Goal: Transaction & Acquisition: Purchase product/service

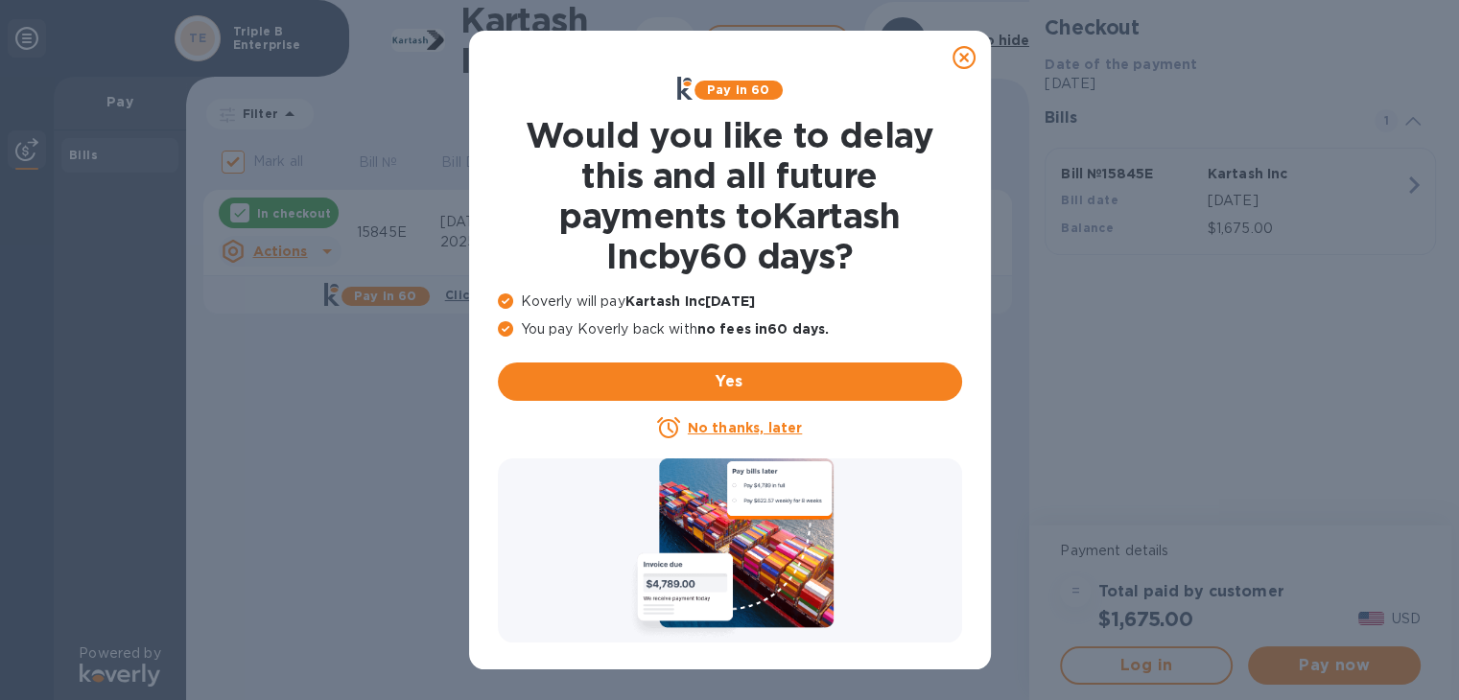
click at [787, 420] on u "No thanks, later" at bounding box center [745, 427] width 114 height 15
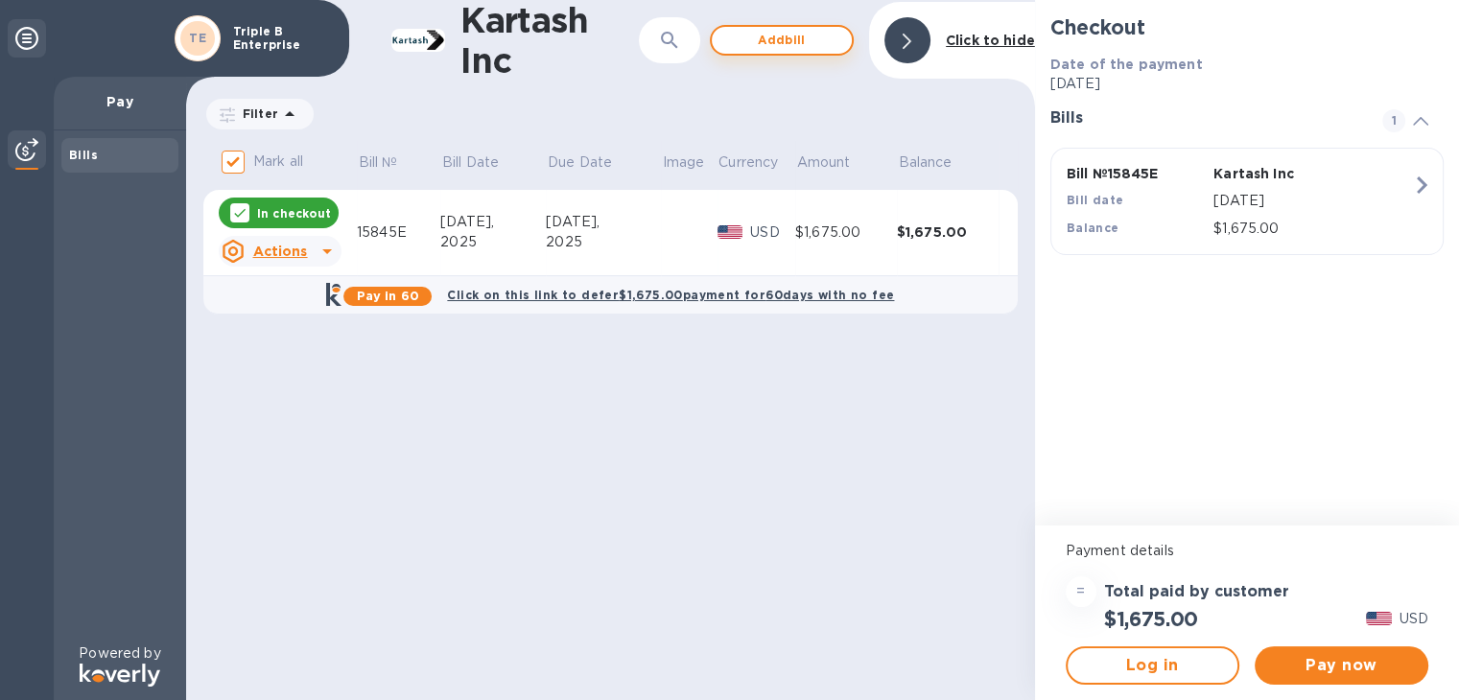
click at [793, 41] on span "Add bill" at bounding box center [781, 40] width 109 height 23
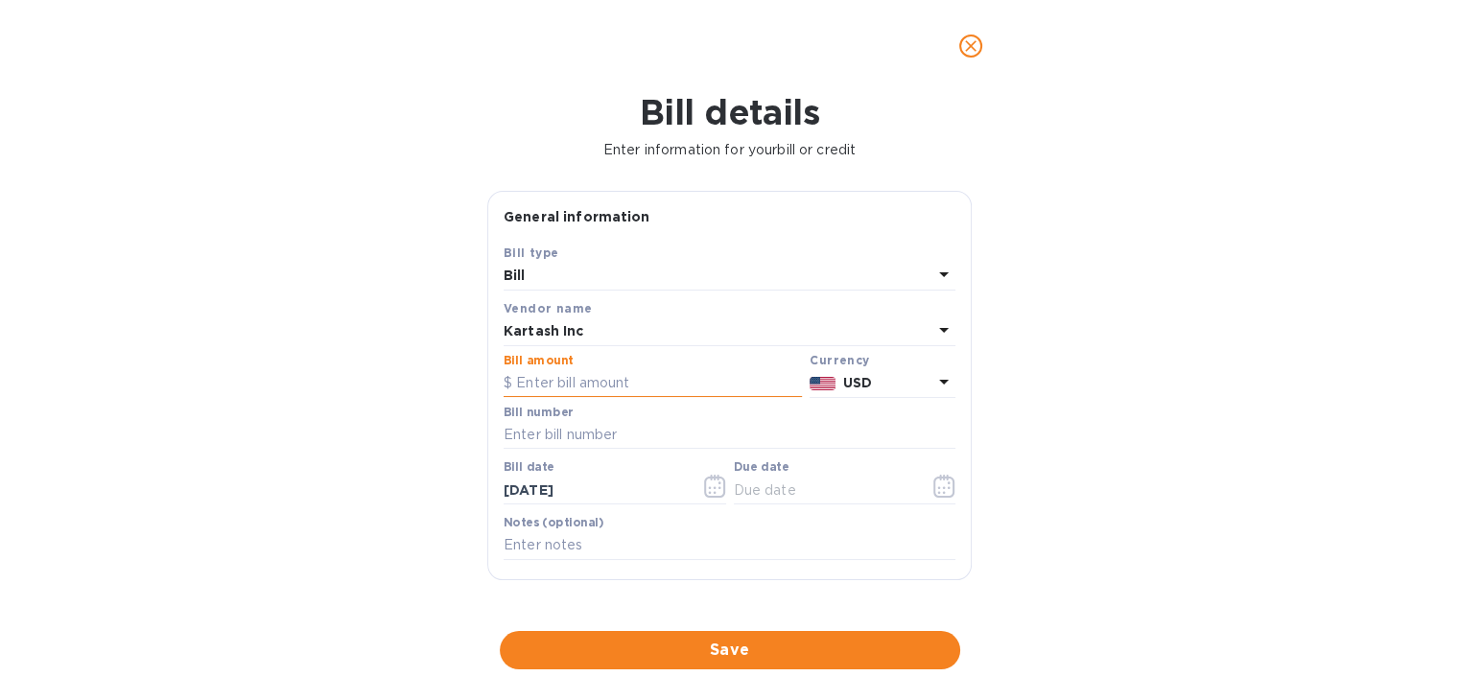
click at [724, 381] on input "text" at bounding box center [653, 383] width 298 height 29
click at [641, 429] on input "text" at bounding box center [730, 435] width 452 height 29
type input "15844E"
click at [534, 383] on input "text" at bounding box center [653, 383] width 298 height 29
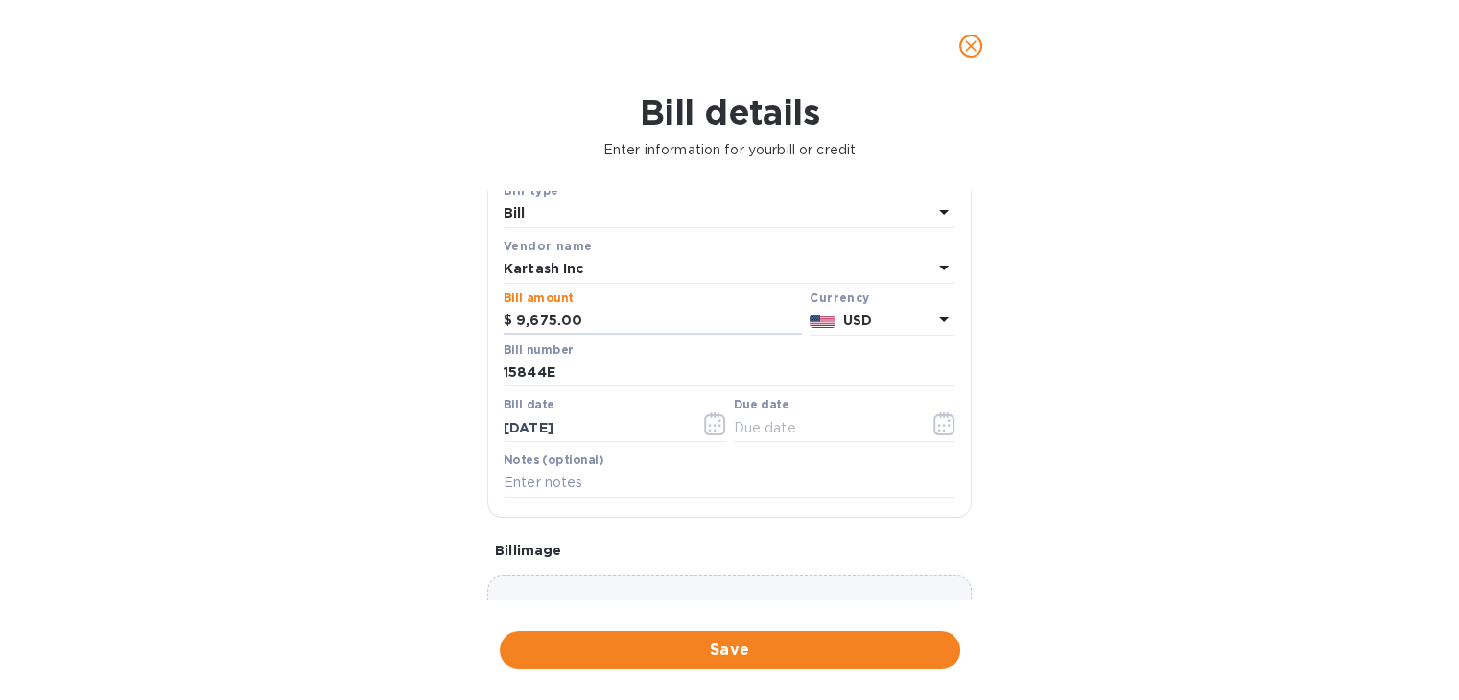
scroll to position [96, 0]
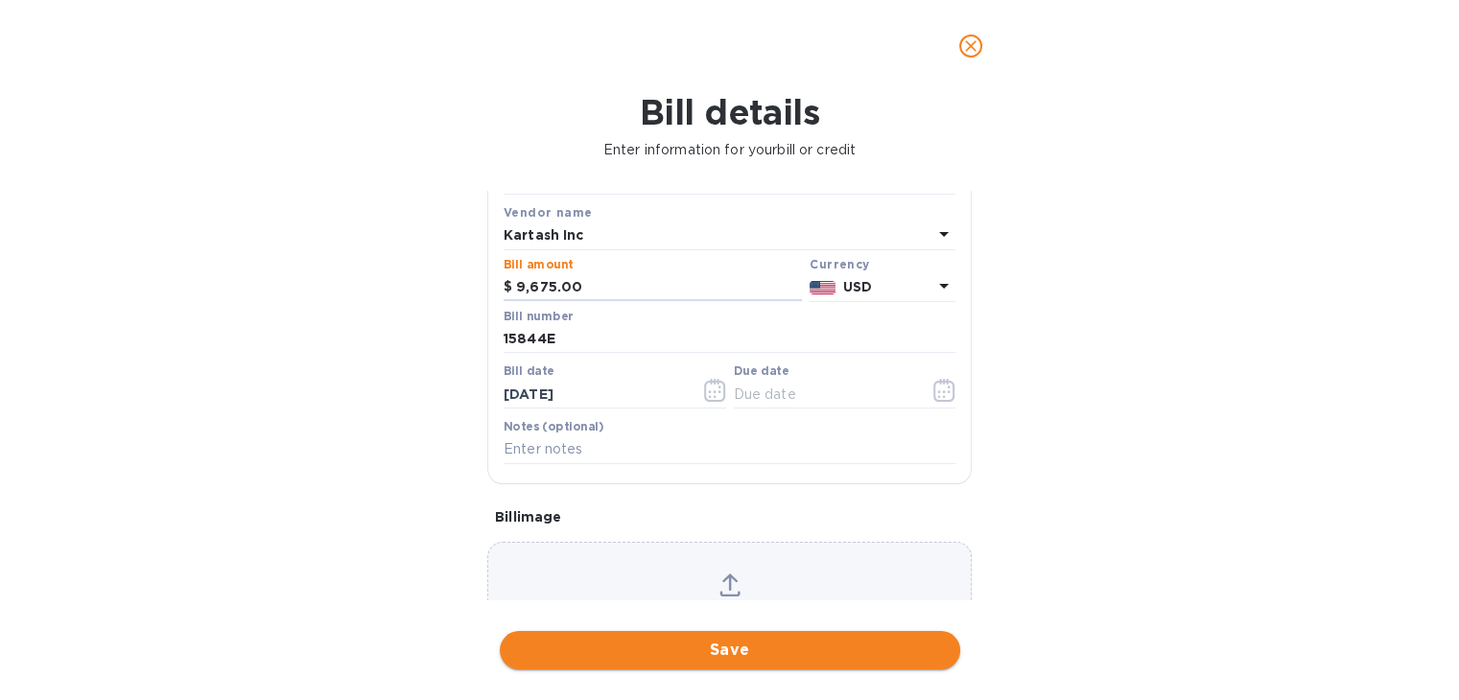
type input "9,675.00"
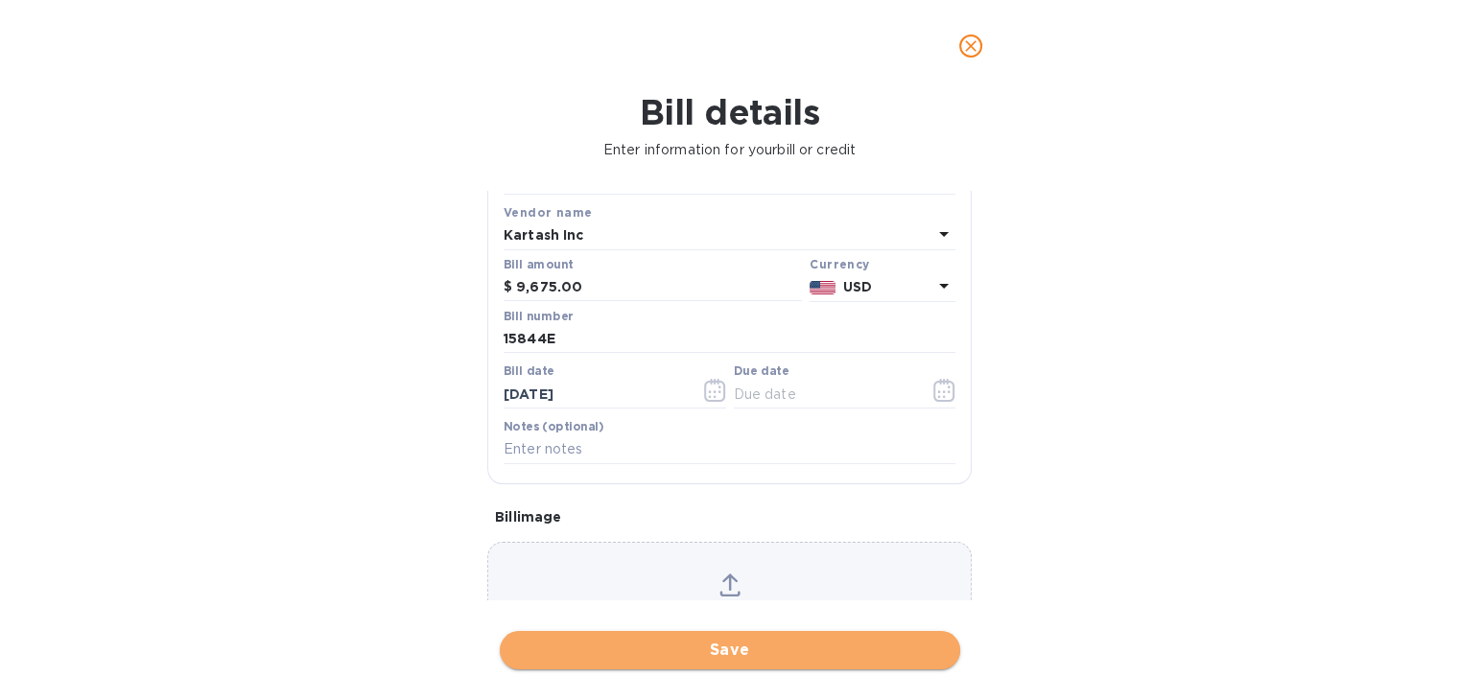
click at [703, 649] on span "Save" at bounding box center [730, 650] width 430 height 23
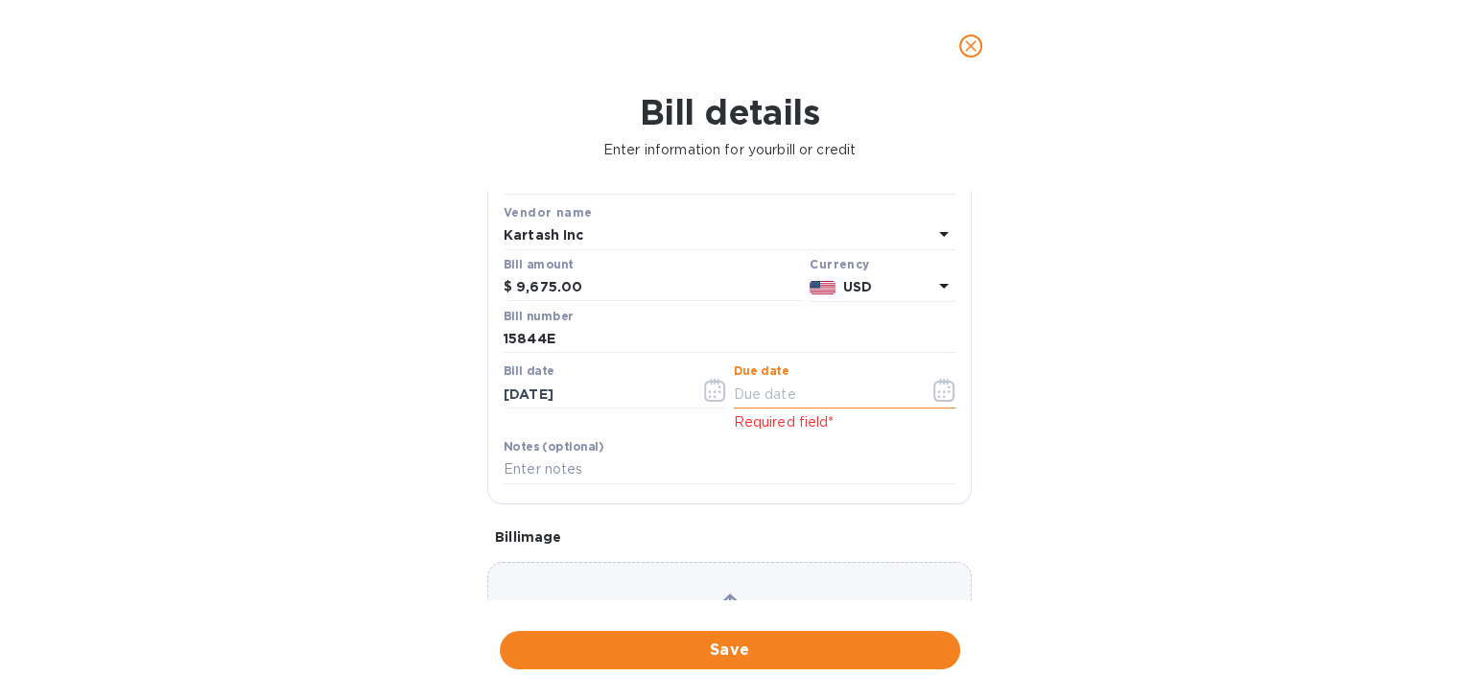
click at [819, 404] on input "text" at bounding box center [824, 394] width 181 height 29
click at [933, 396] on icon "button" at bounding box center [943, 390] width 21 height 23
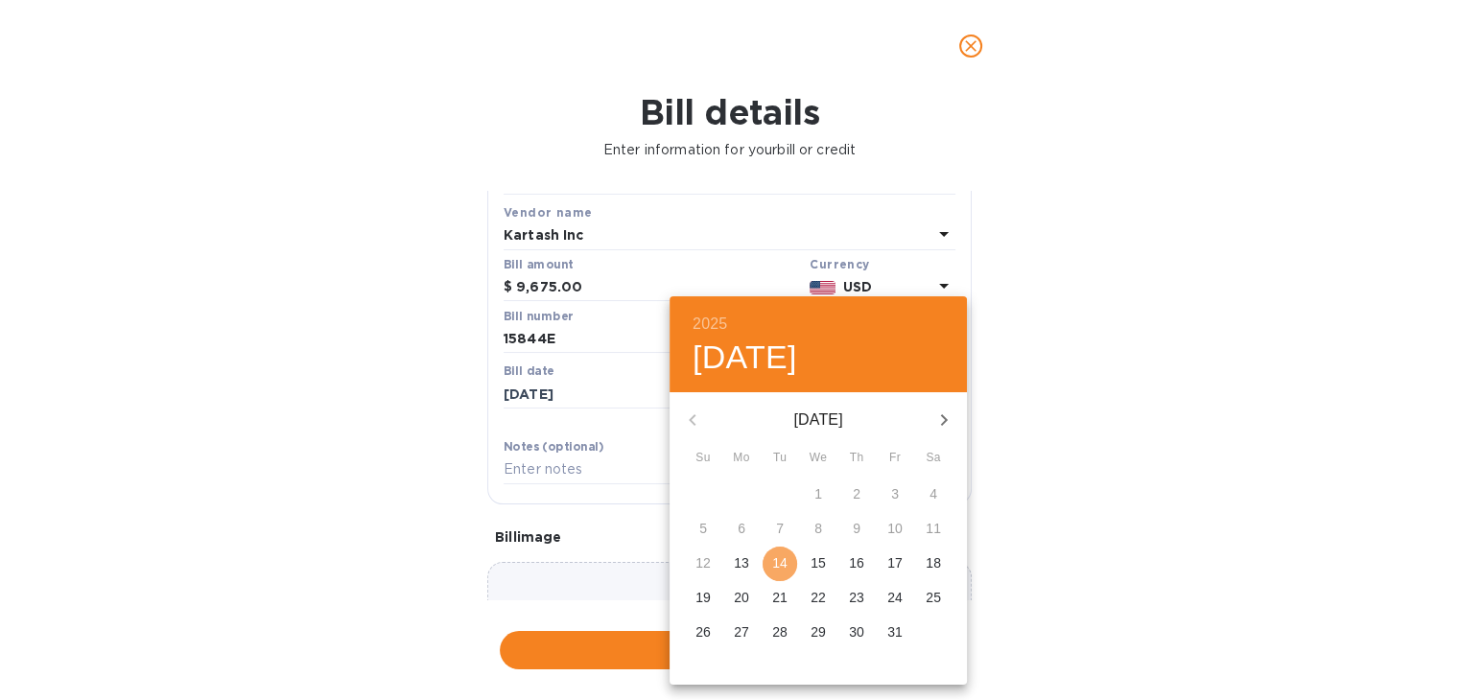
click at [779, 568] on p "14" at bounding box center [779, 562] width 15 height 19
type input "[DATE]"
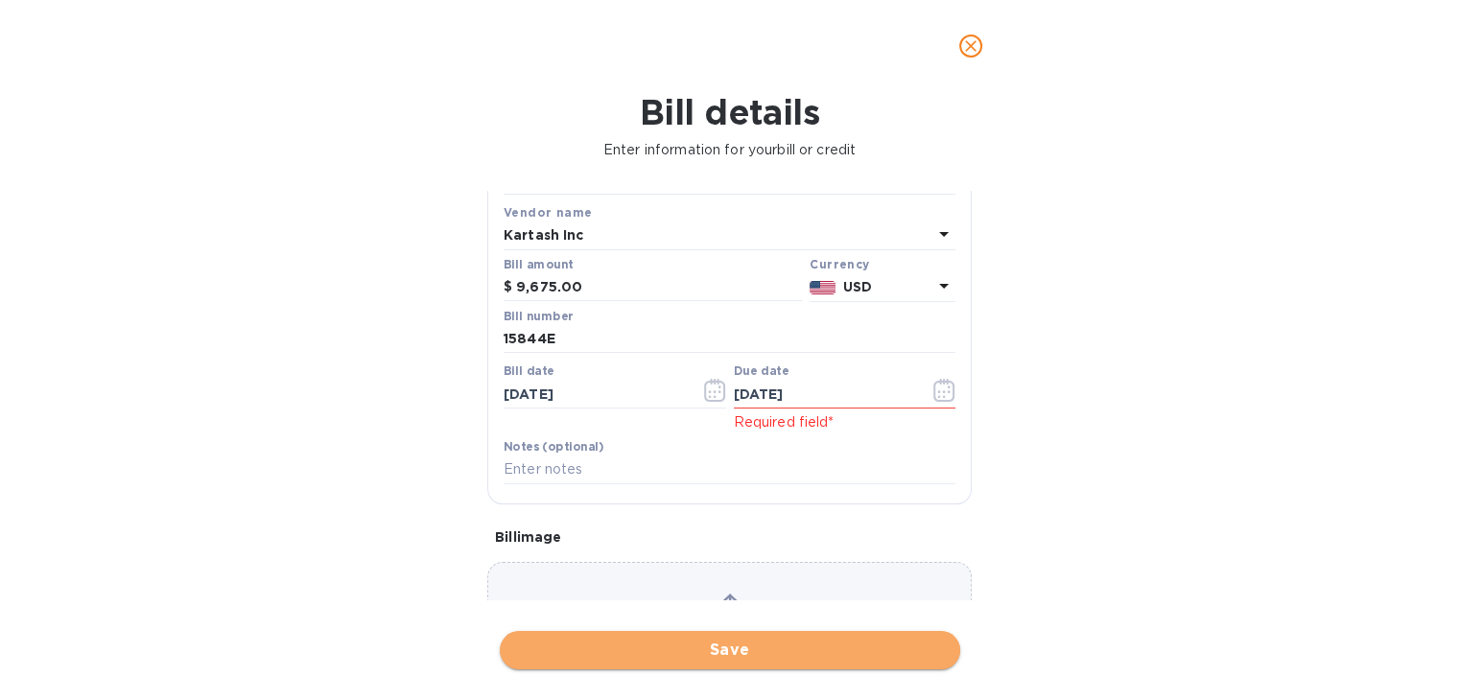
click at [794, 639] on span "Save" at bounding box center [730, 650] width 430 height 23
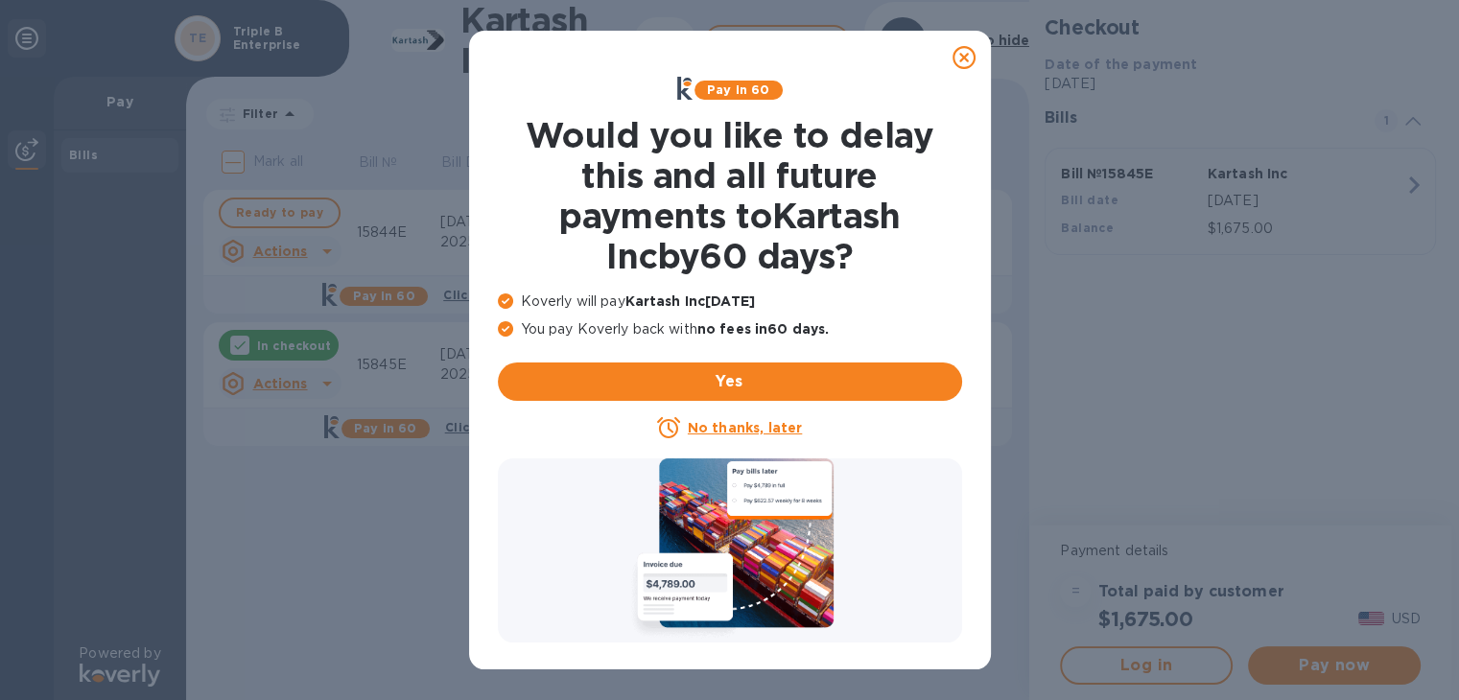
click at [775, 425] on u "No thanks, later" at bounding box center [745, 427] width 114 height 15
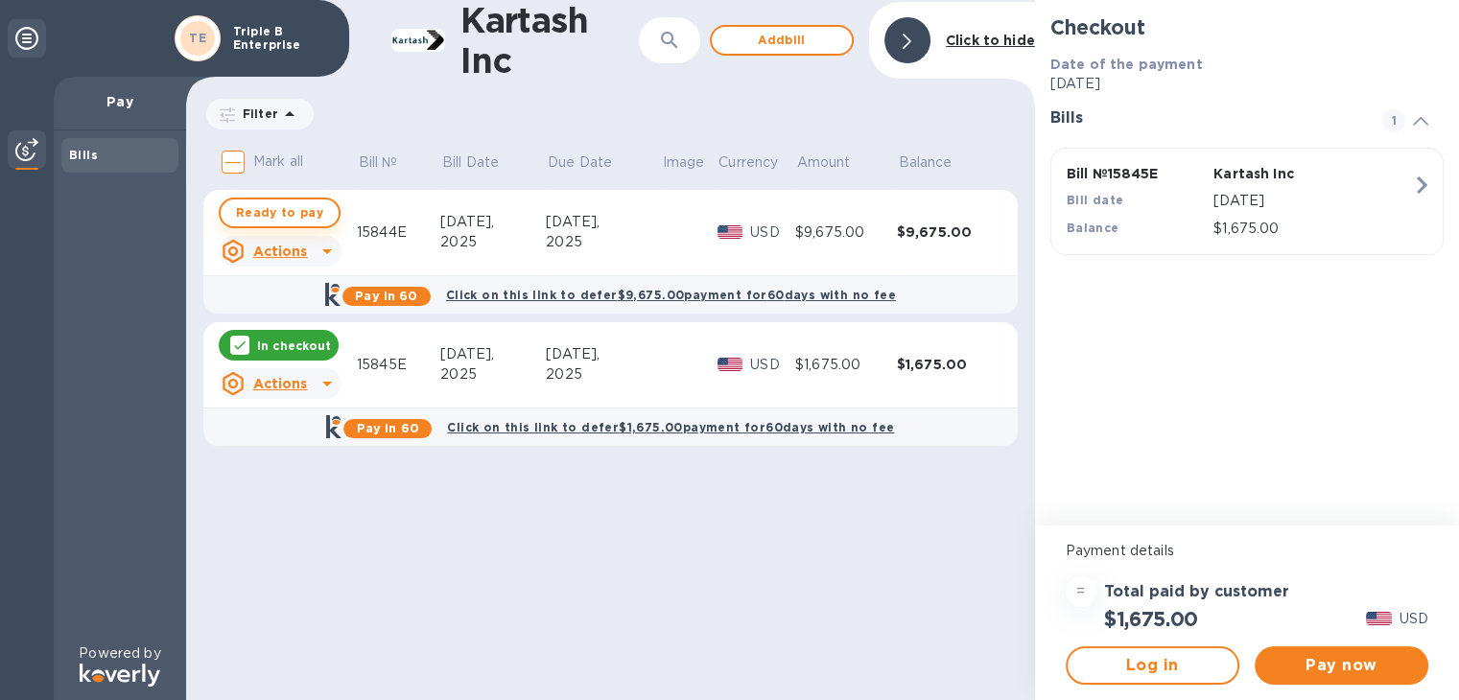
click at [292, 215] on span "Ready to pay" at bounding box center [279, 212] width 87 height 23
checkbox input "true"
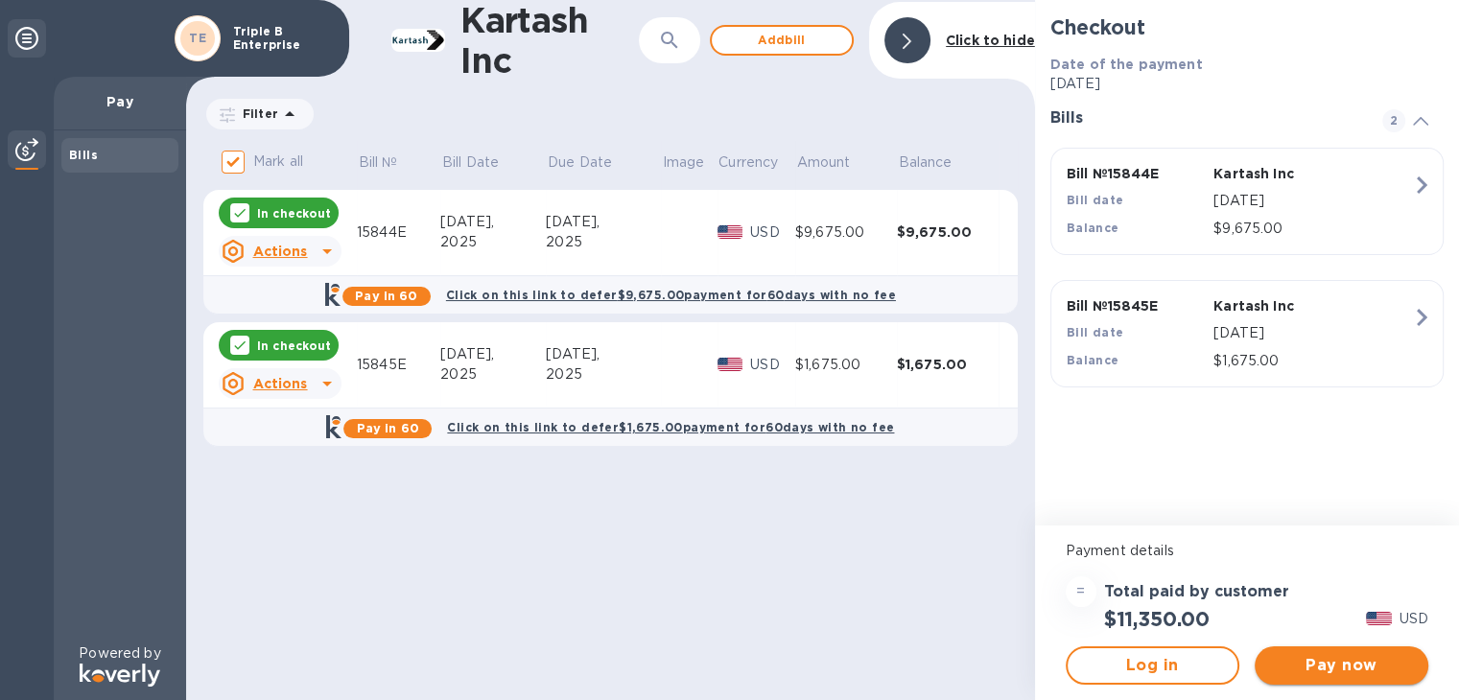
click at [1378, 655] on span "Pay now" at bounding box center [1341, 665] width 143 height 23
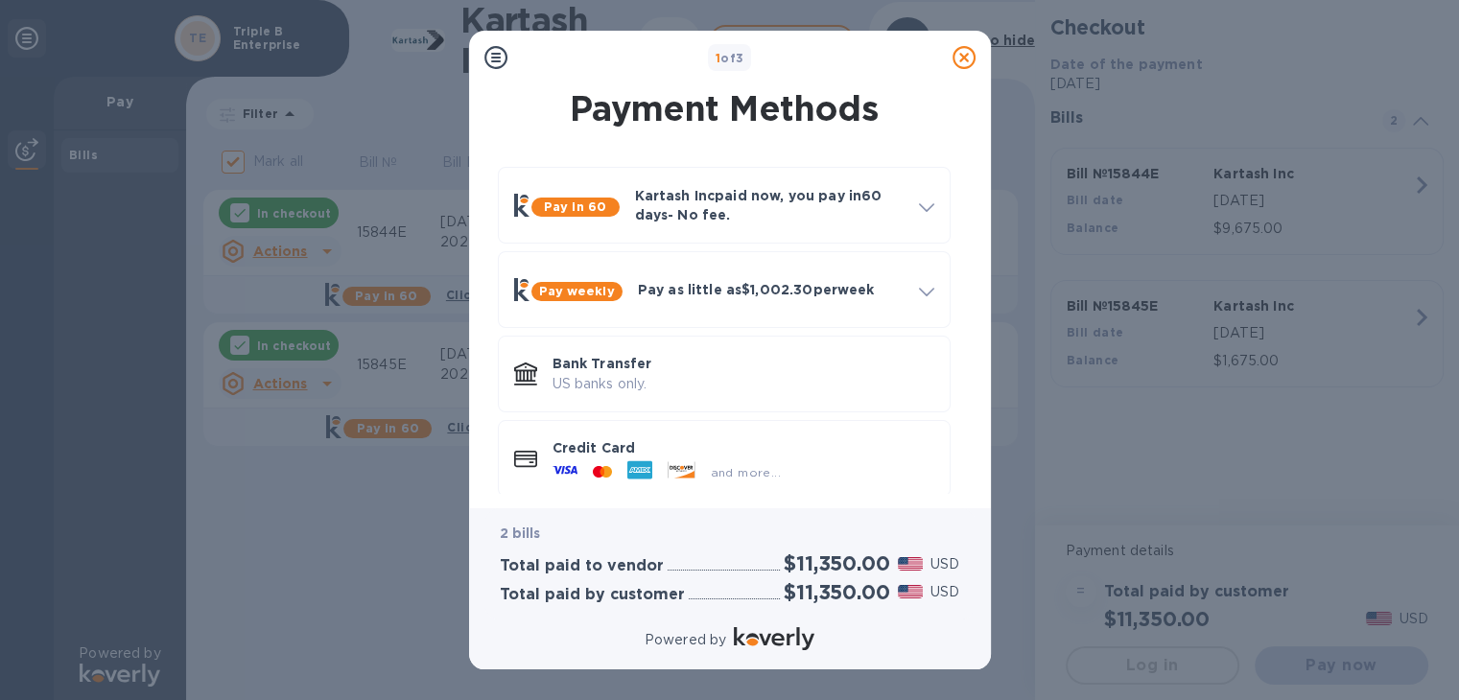
scroll to position [19, 0]
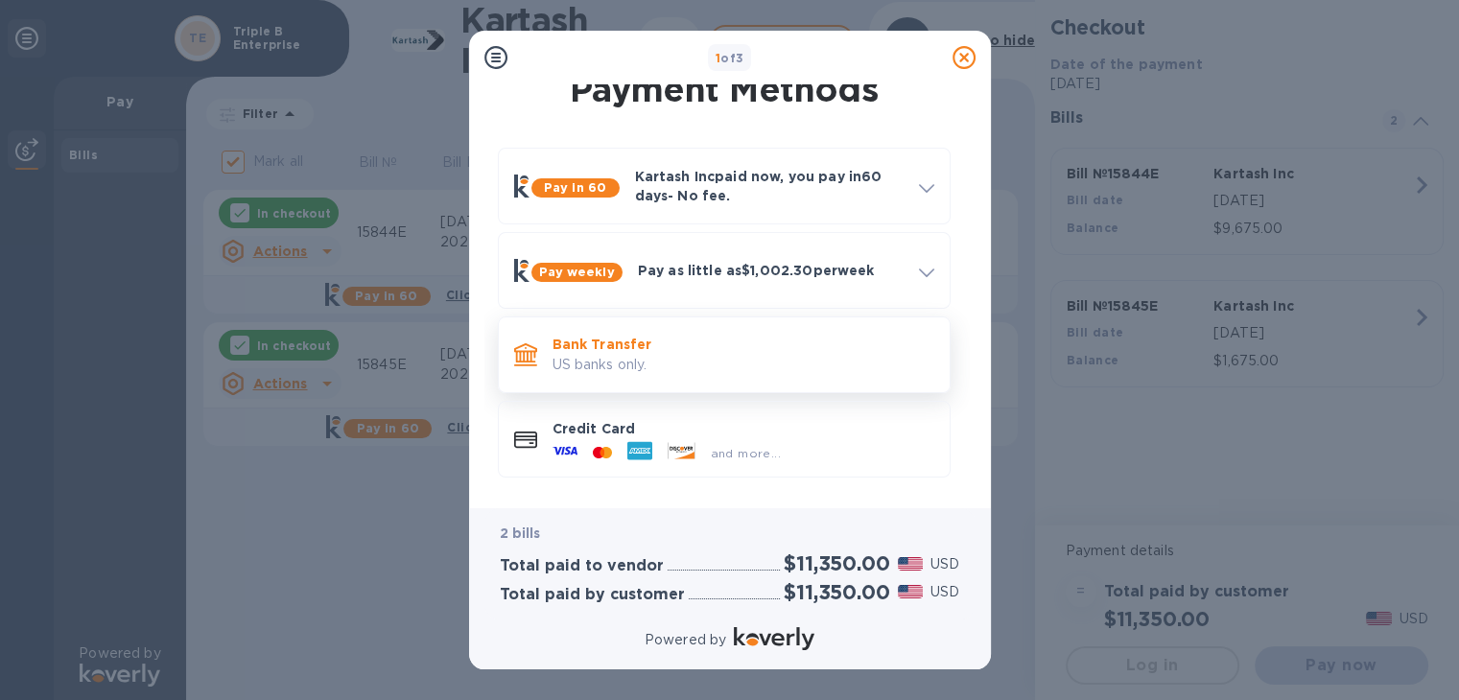
click at [783, 362] on p "US banks only." at bounding box center [743, 365] width 382 height 20
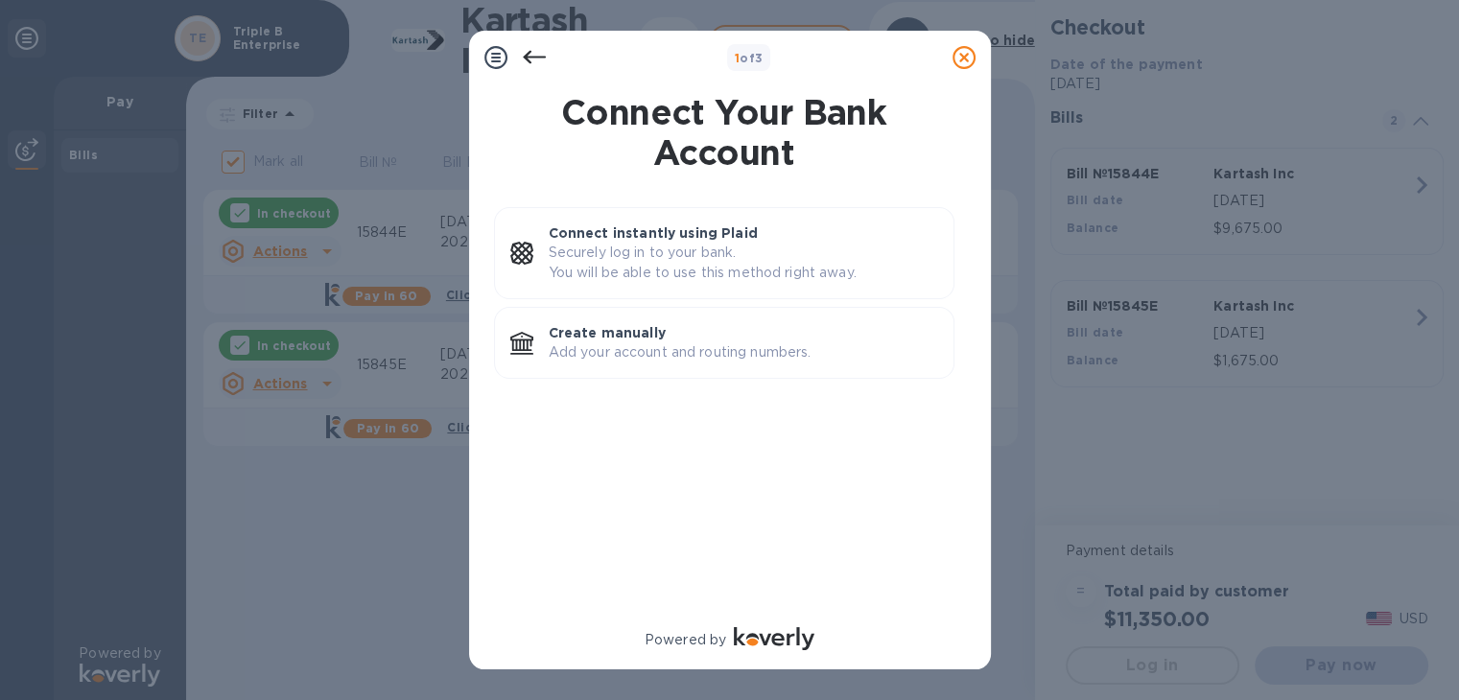
scroll to position [0, 0]
click at [758, 337] on p "Create manually" at bounding box center [743, 332] width 389 height 19
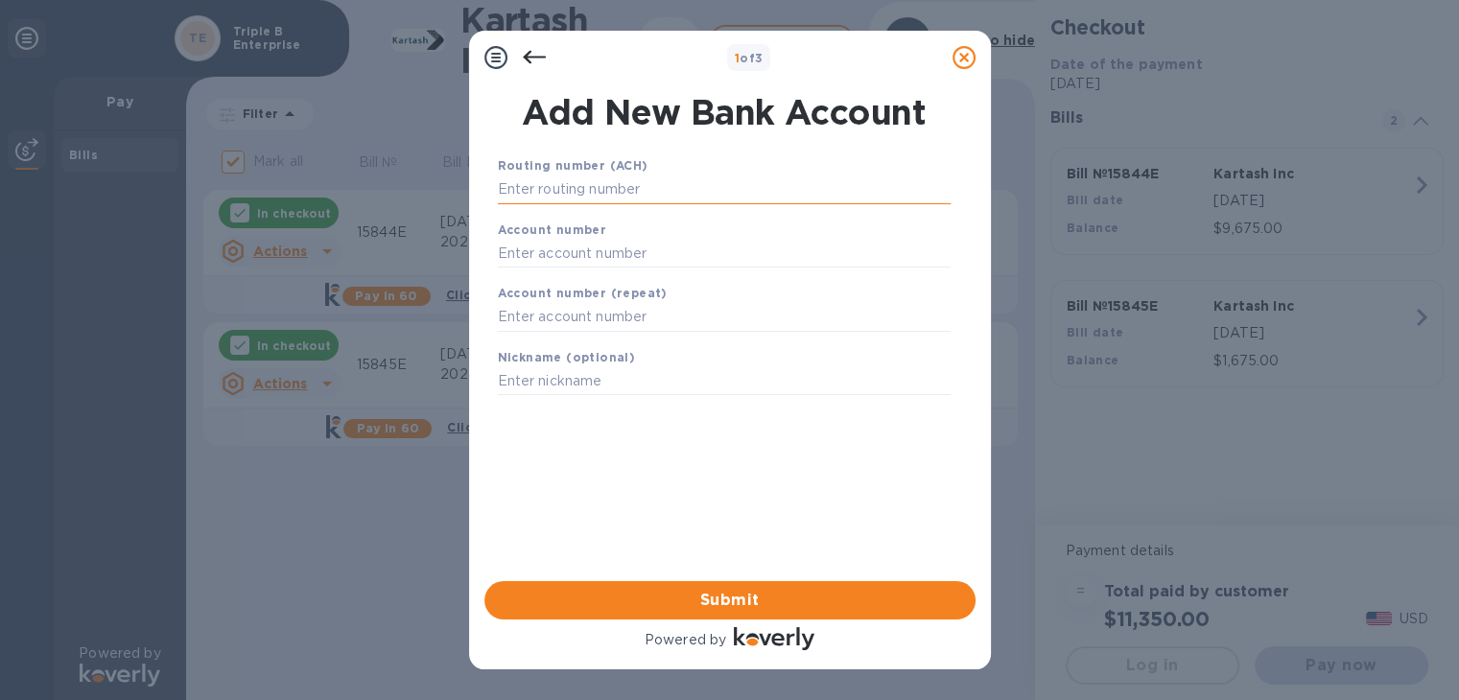
click at [725, 183] on input "text" at bounding box center [724, 190] width 453 height 29
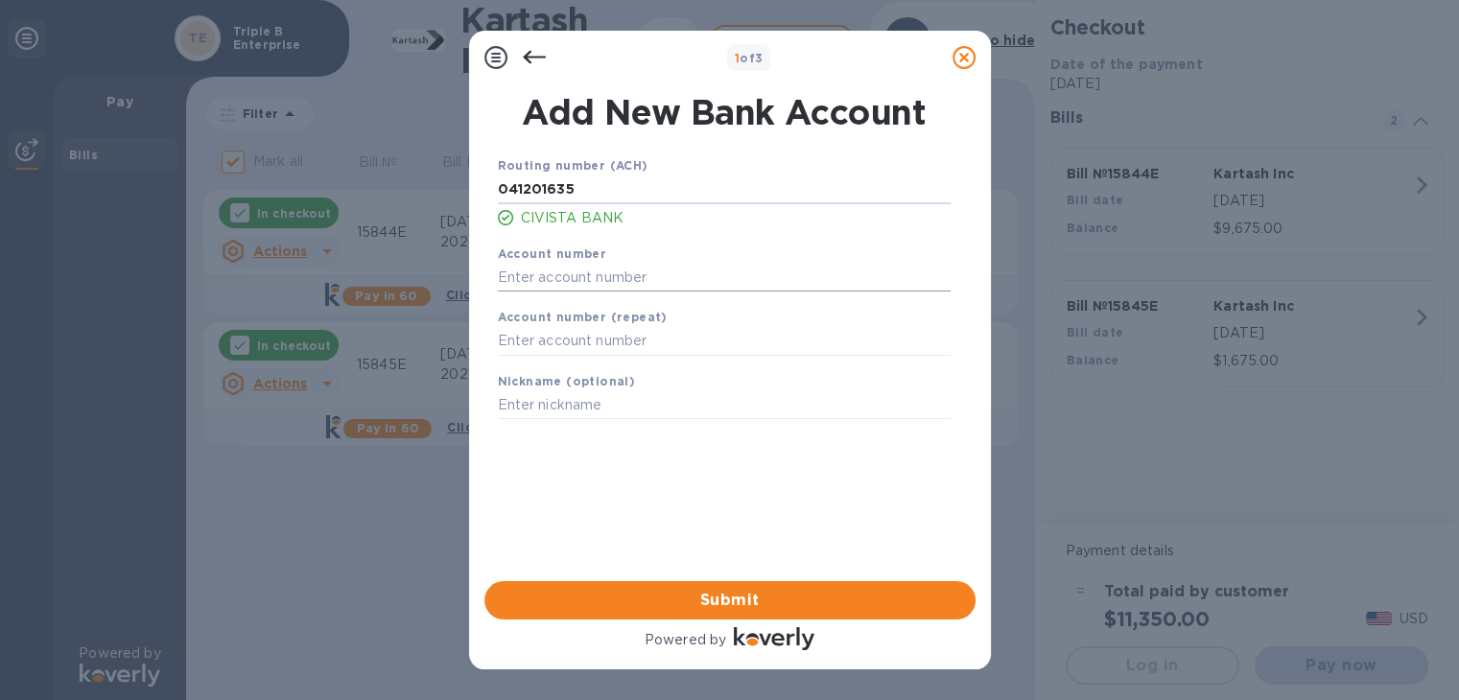
type input "041201635"
click at [715, 284] on input "text" at bounding box center [724, 277] width 453 height 29
type input "423764"
click at [713, 335] on input "text" at bounding box center [724, 341] width 453 height 29
type input "423764"
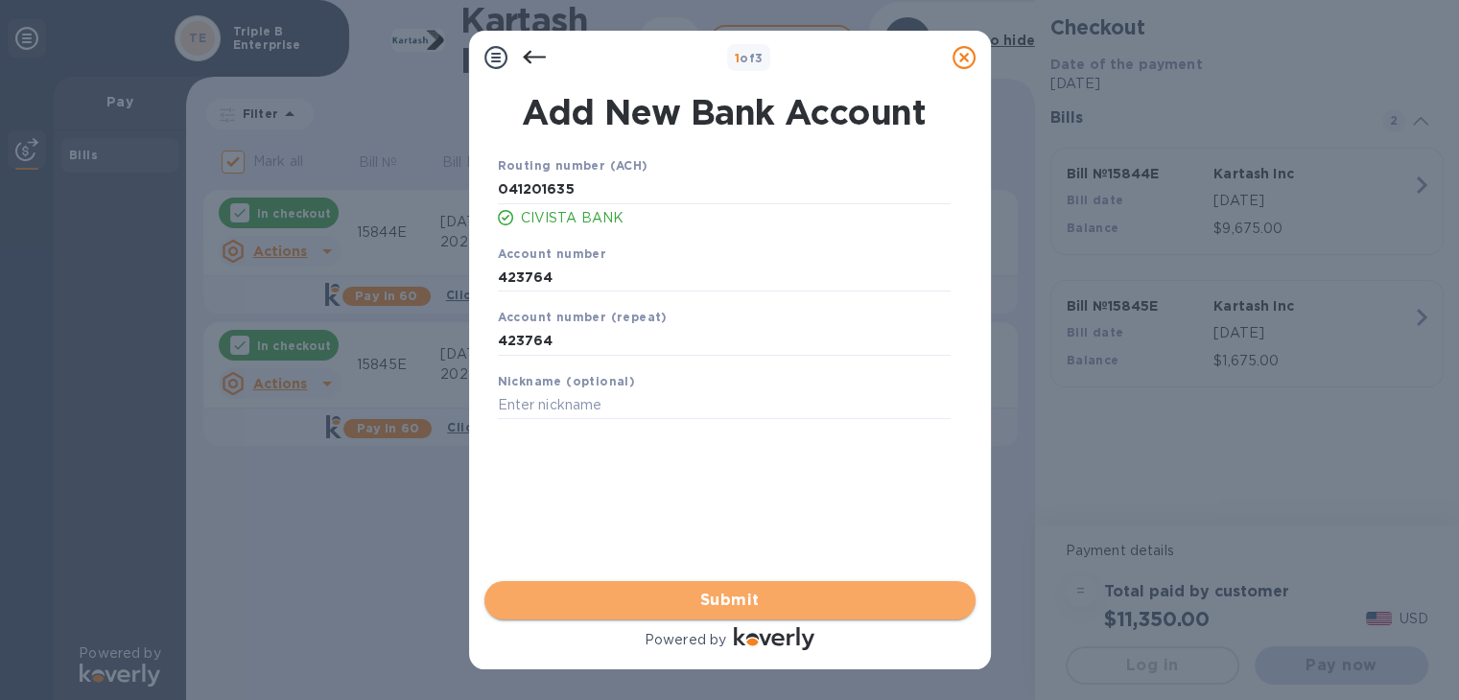
click at [733, 594] on span "Submit" at bounding box center [730, 600] width 460 height 23
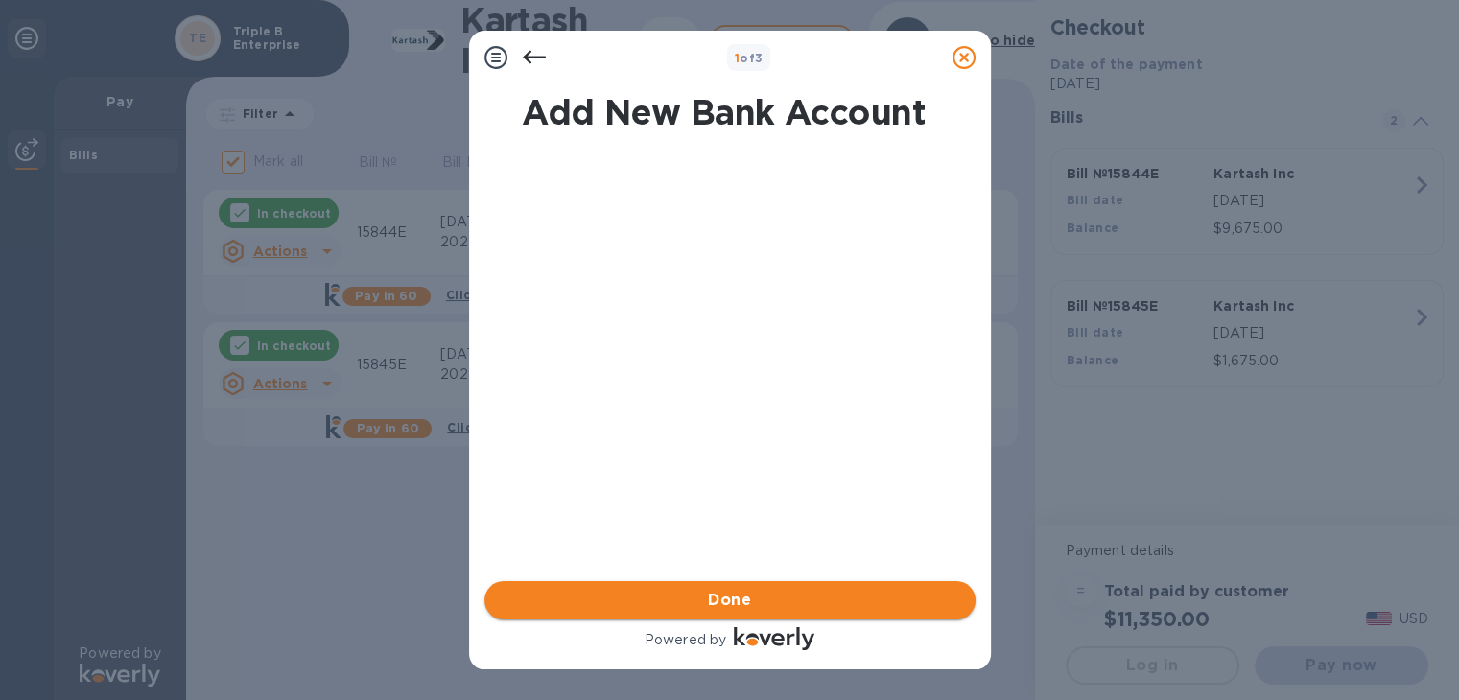
click at [733, 594] on span "Done" at bounding box center [729, 600] width 43 height 23
